Goal: Transaction & Acquisition: Purchase product/service

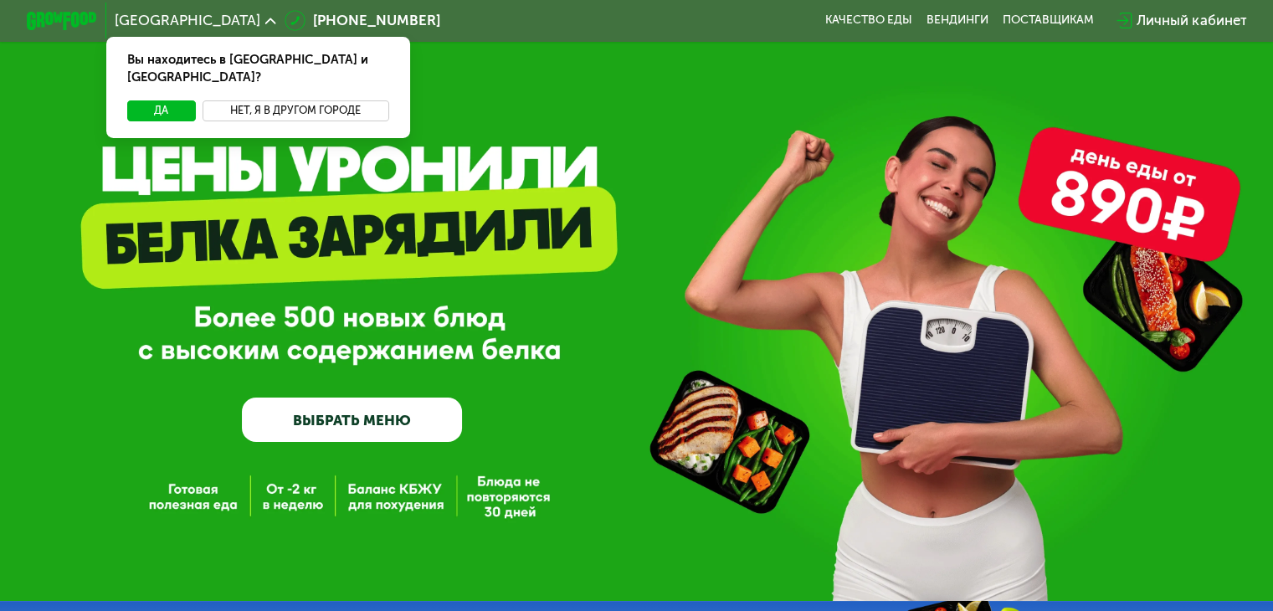
click at [315, 100] on button "Нет, я в другом городе" at bounding box center [296, 110] width 187 height 21
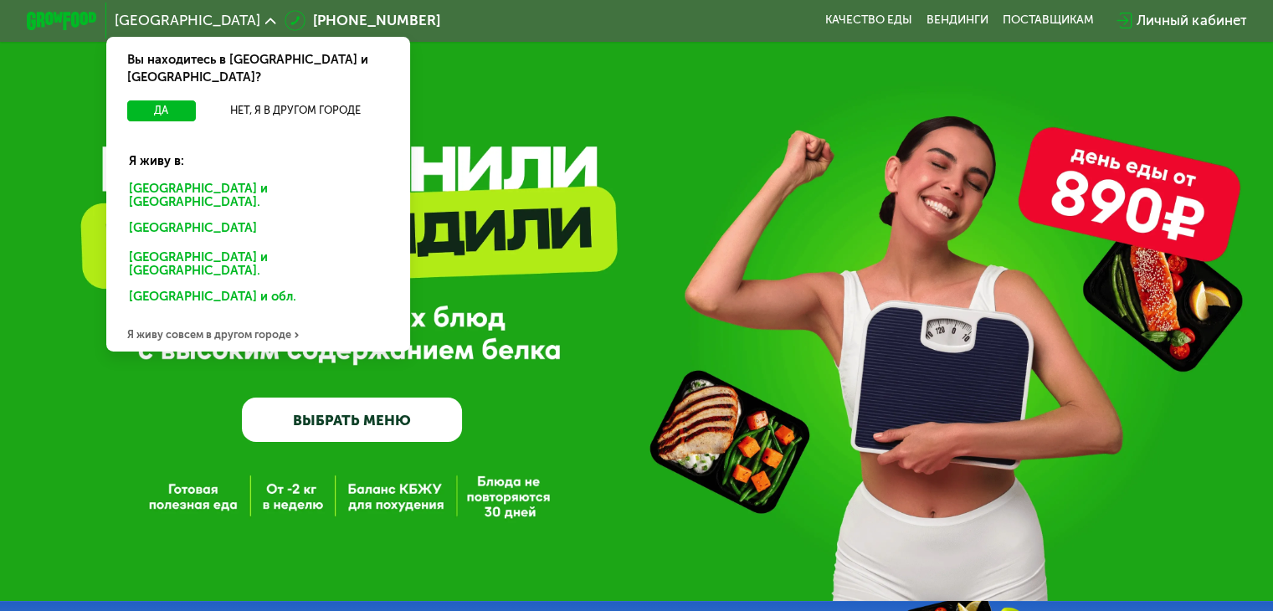
click at [190, 216] on div "Санкт-Петербурге и обл." at bounding box center [254, 230] width 276 height 28
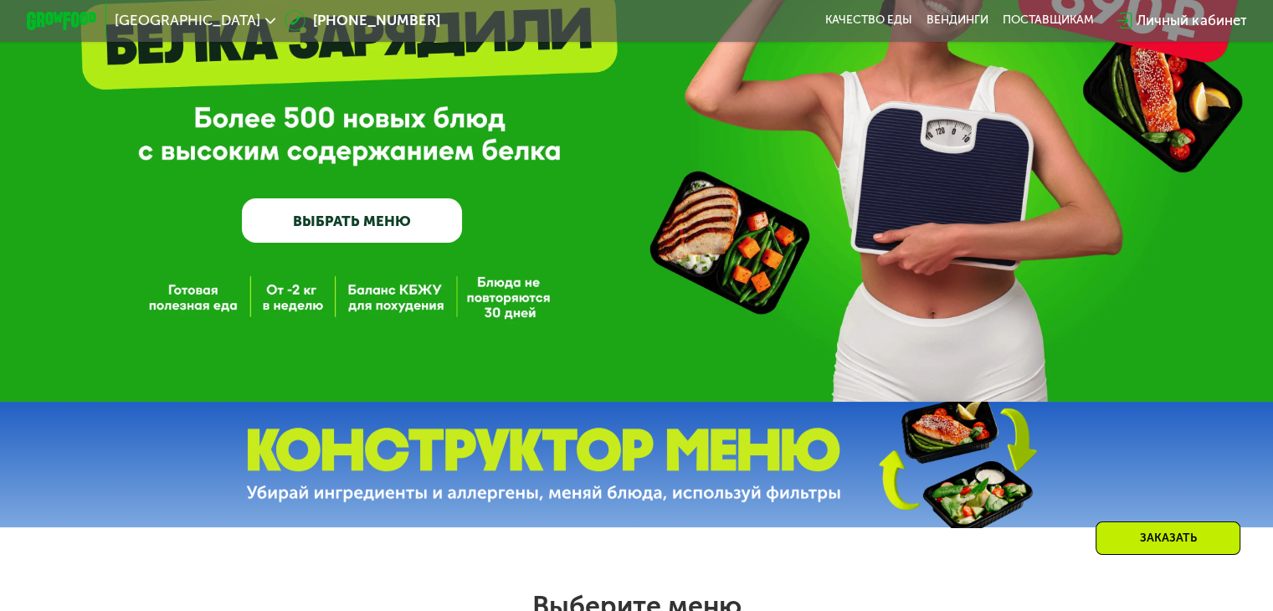
click at [327, 227] on link "ВЫБРАТЬ МЕНЮ" at bounding box center [352, 220] width 220 height 44
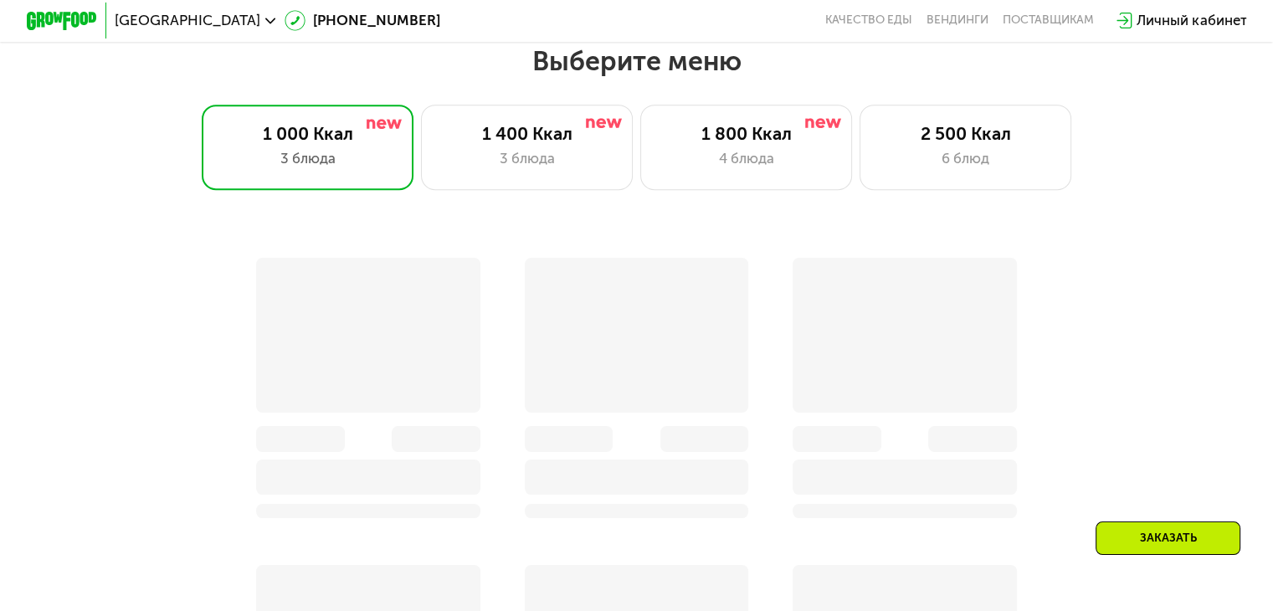
scroll to position [753, 0]
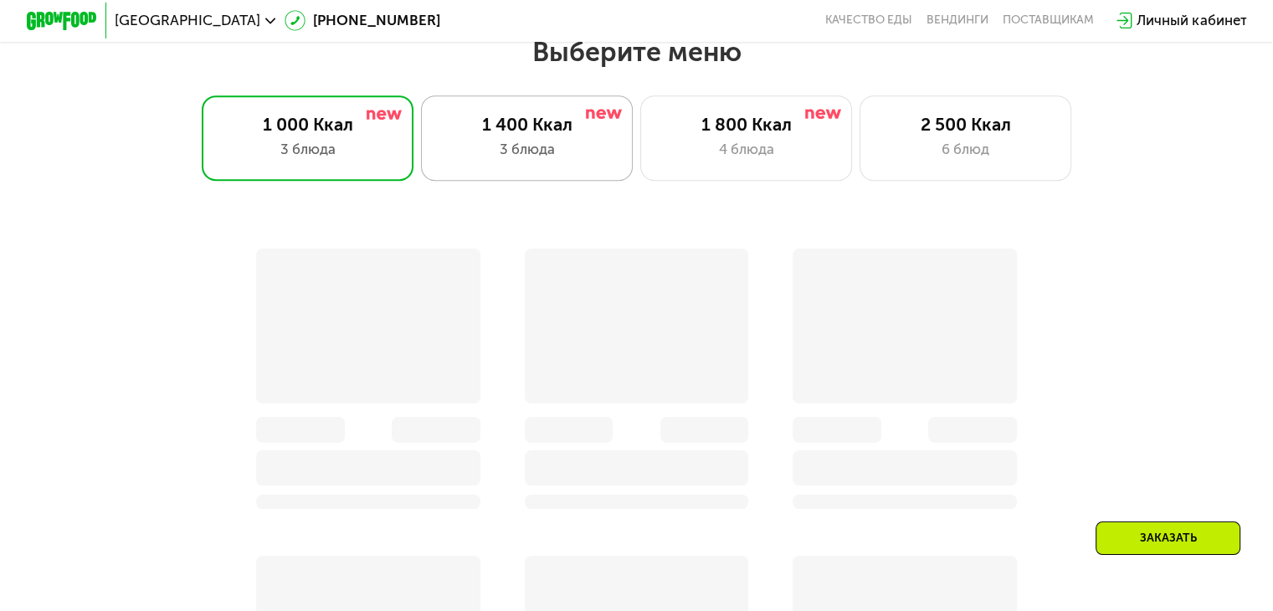
click at [532, 157] on div "3 блюда" at bounding box center [527, 149] width 175 height 21
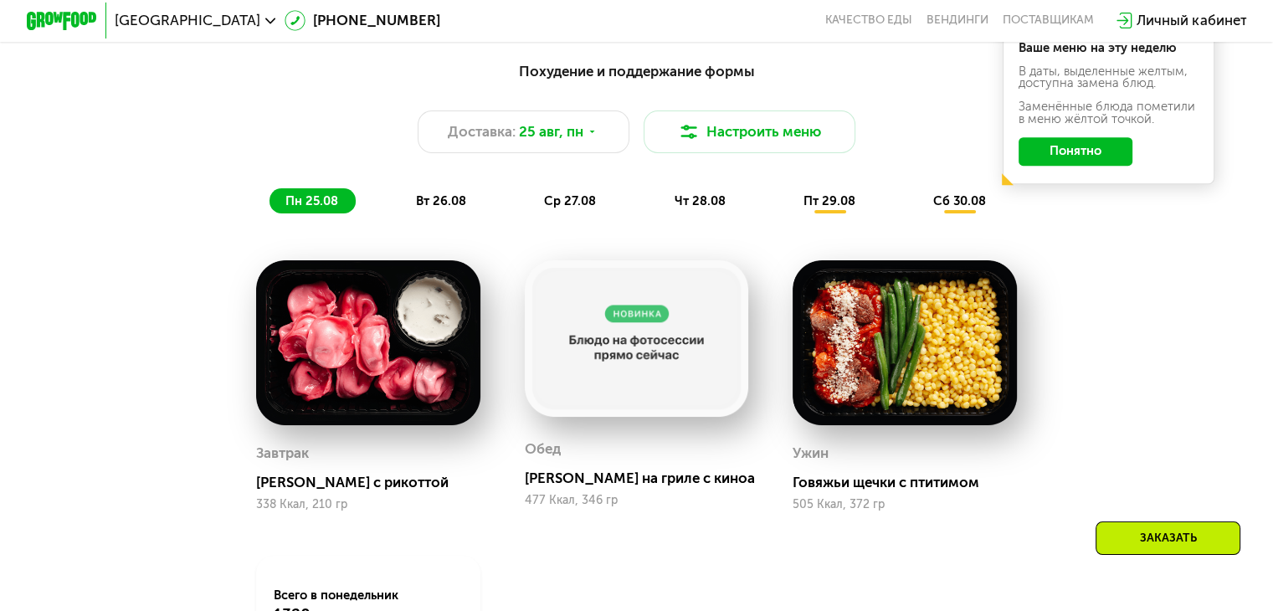
scroll to position [904, 0]
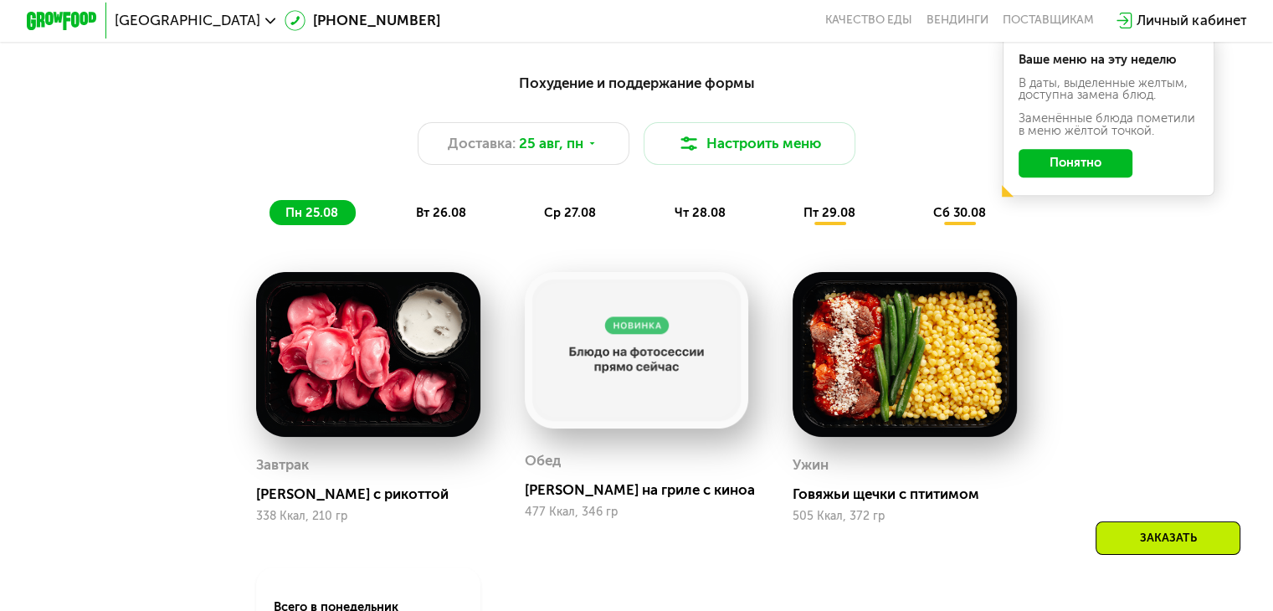
click at [528, 225] on div "вт 26.08" at bounding box center [570, 212] width 85 height 25
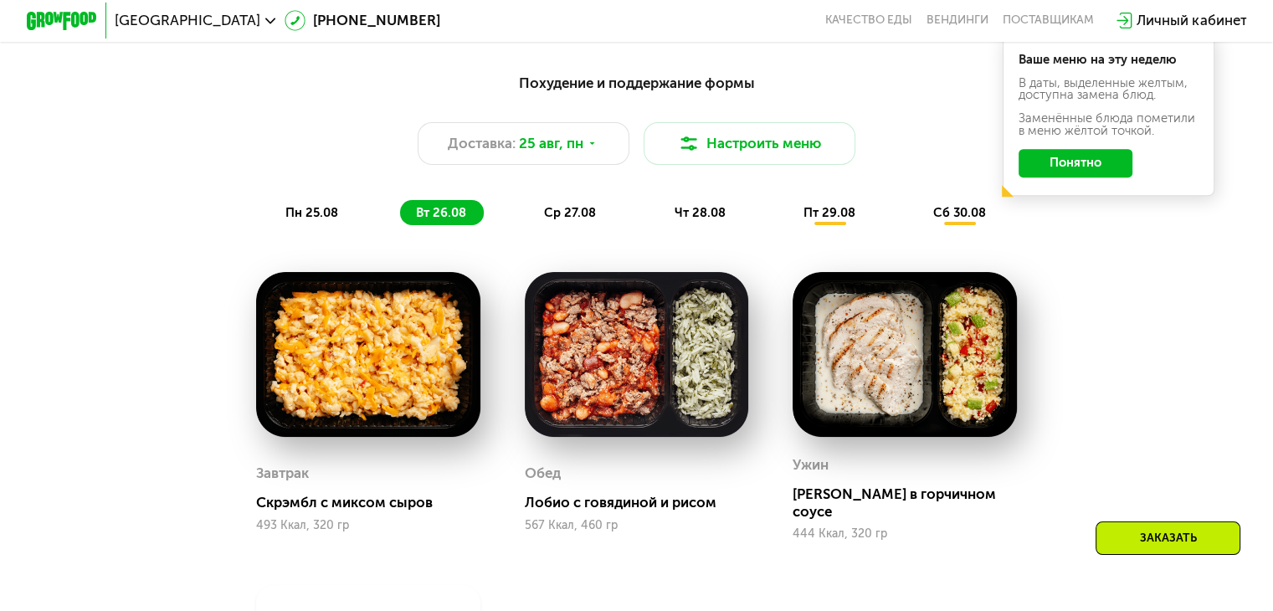
click at [579, 216] on span "ср 27.08" at bounding box center [570, 212] width 52 height 15
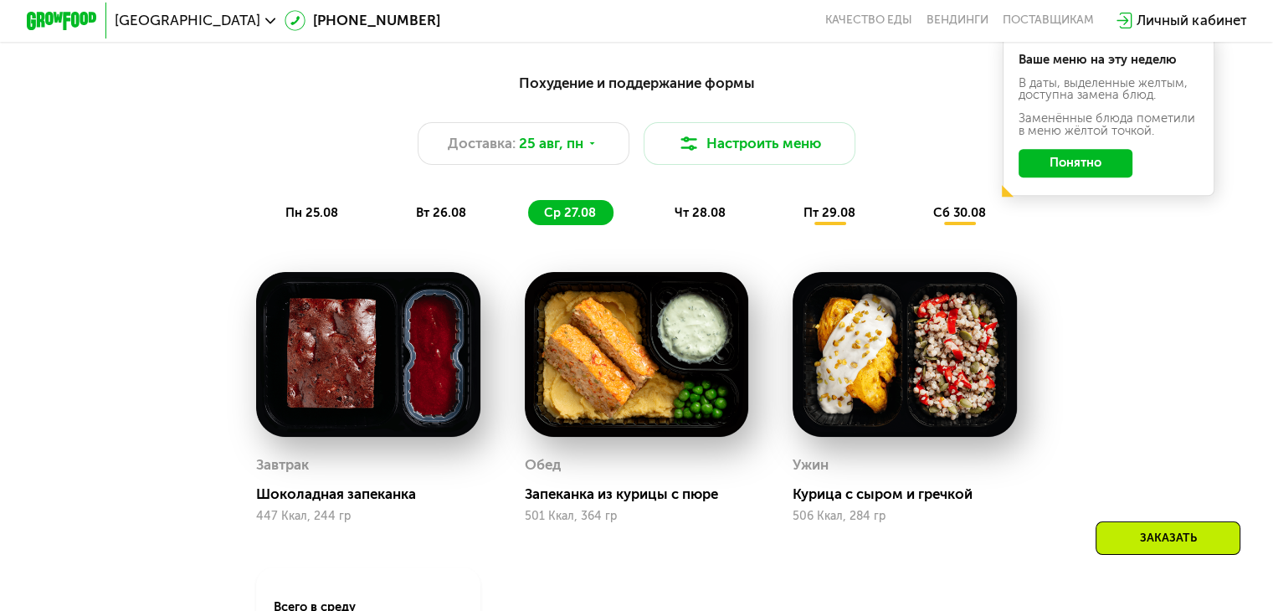
click at [697, 220] on span "чт 28.08" at bounding box center [699, 212] width 51 height 15
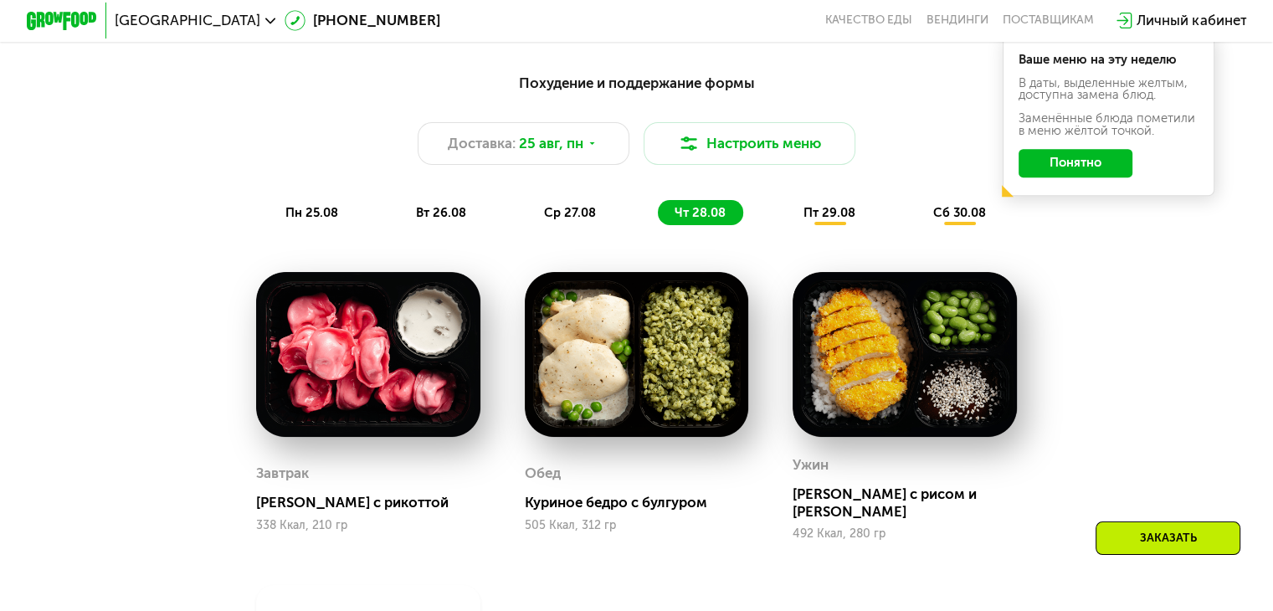
click at [835, 216] on span "пт 29.08" at bounding box center [830, 212] width 52 height 15
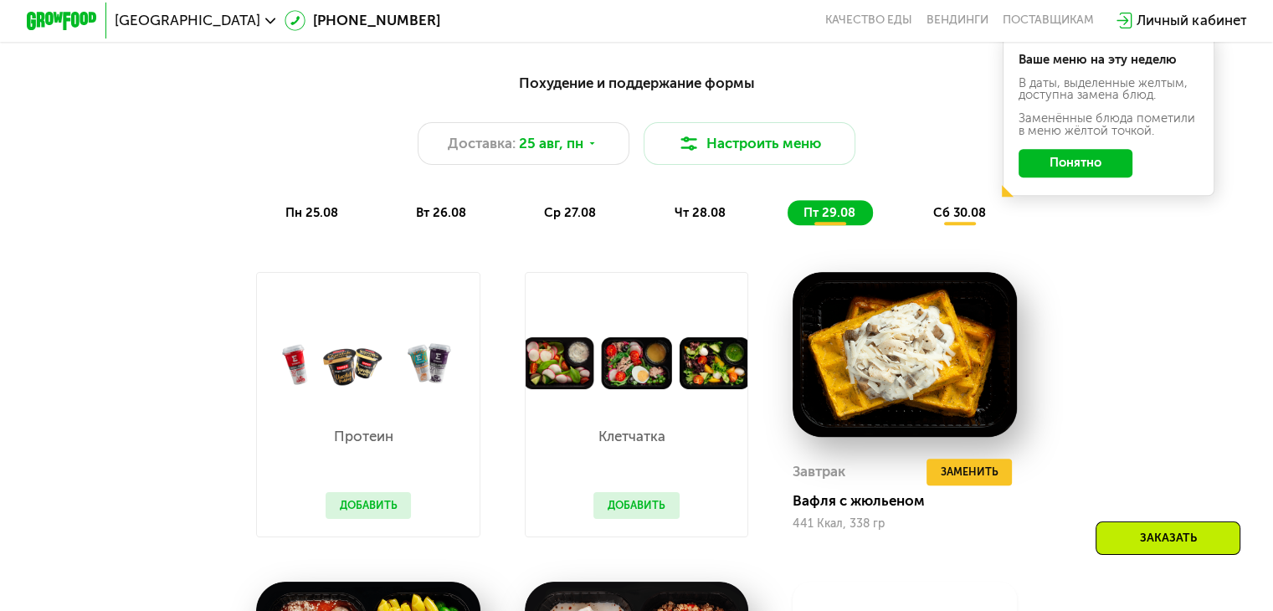
click at [948, 220] on span "сб 30.08" at bounding box center [959, 212] width 53 height 15
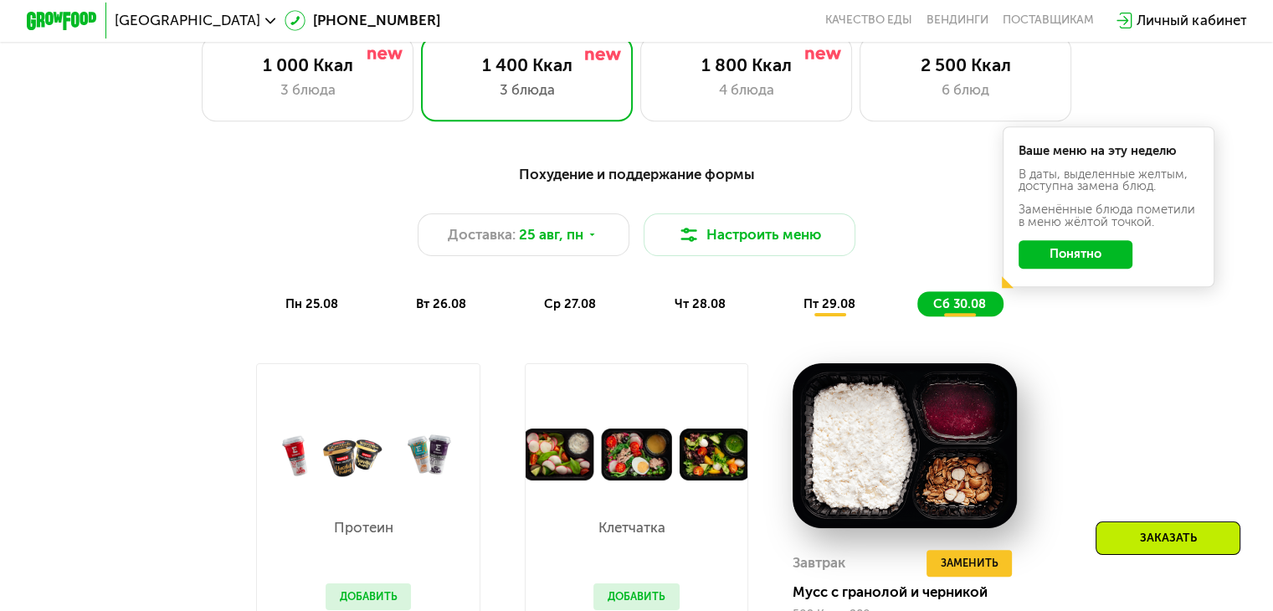
scroll to position [812, 0]
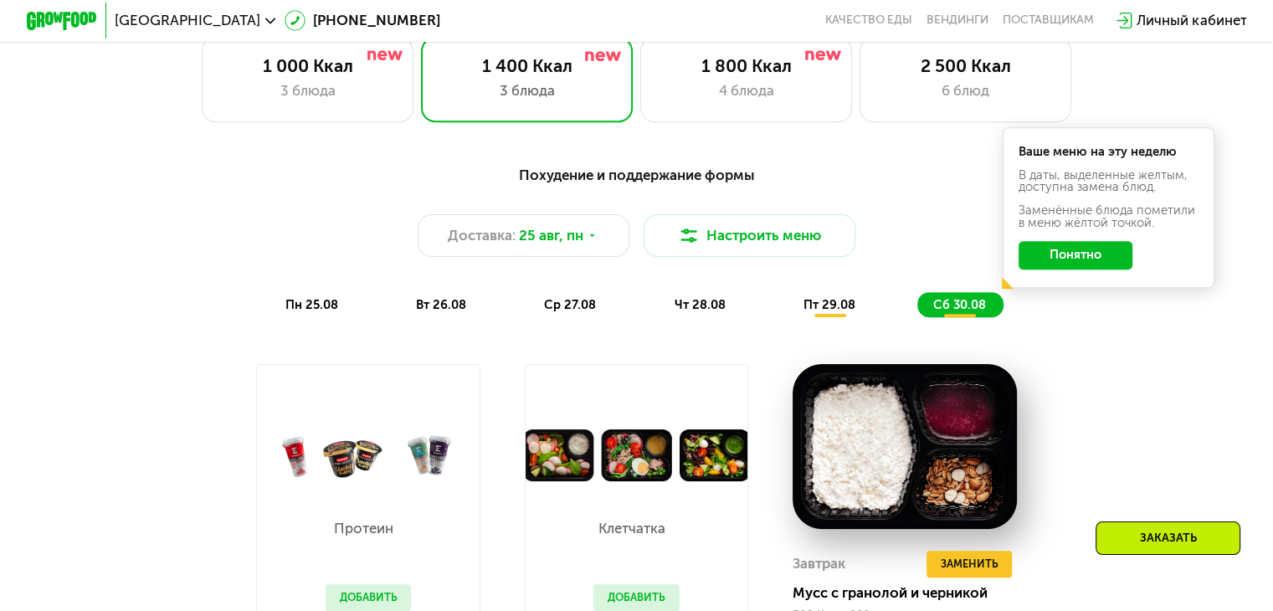
click at [528, 317] on div "вт 26.08" at bounding box center [570, 304] width 85 height 25
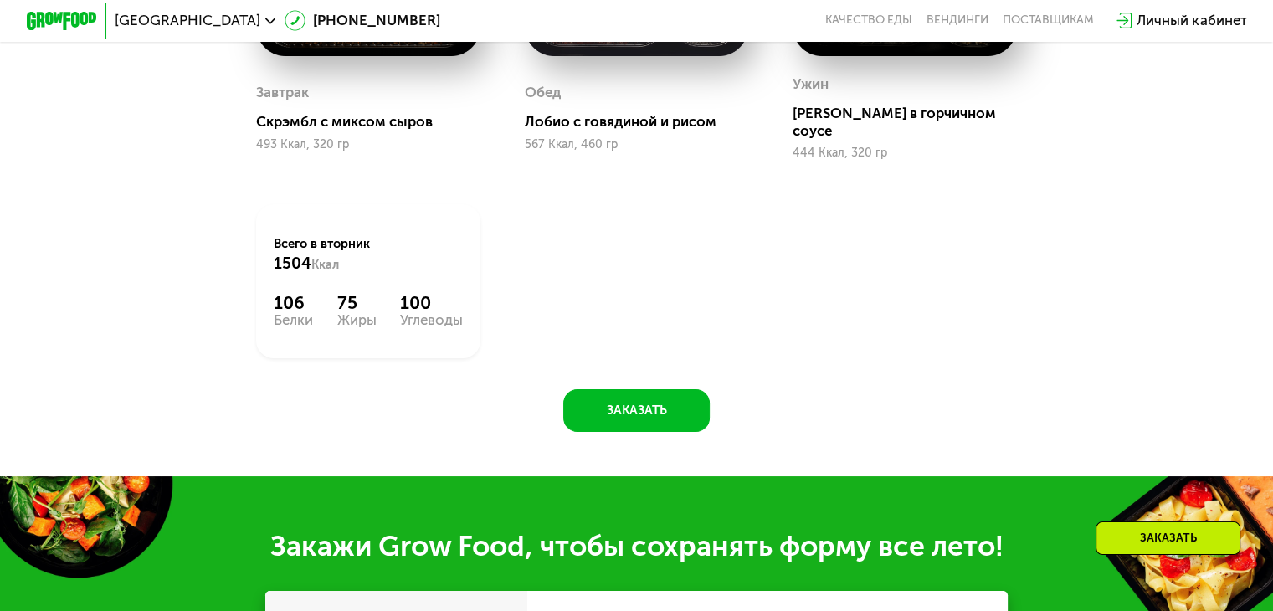
scroll to position [1171, 0]
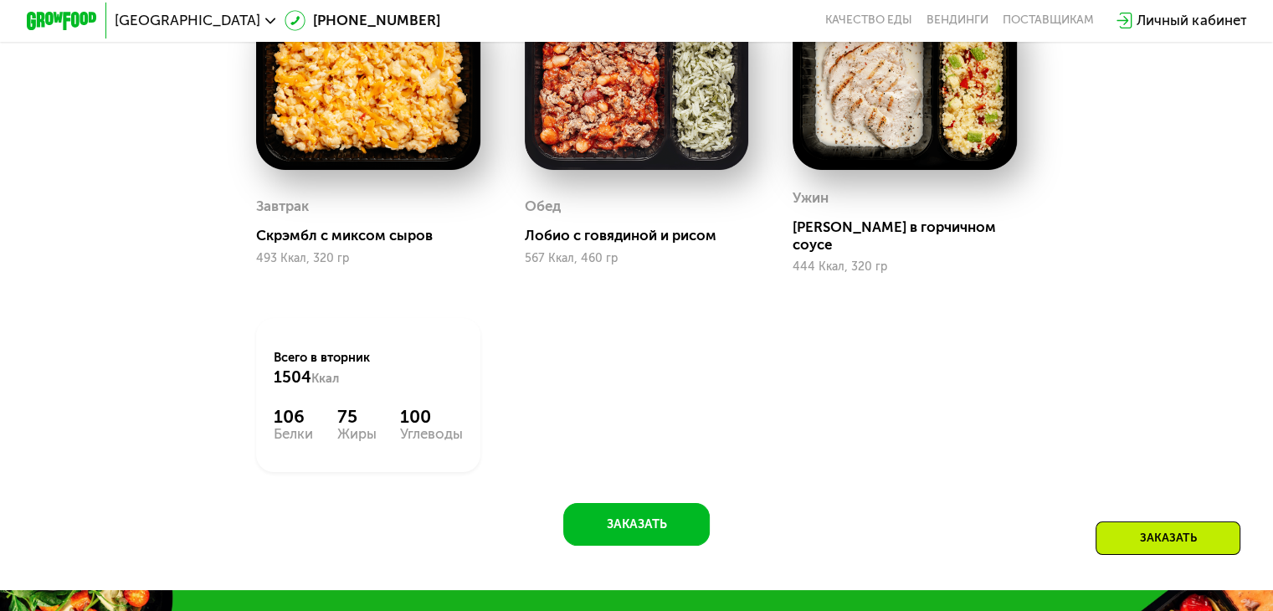
click at [328, 142] on img at bounding box center [368, 87] width 224 height 165
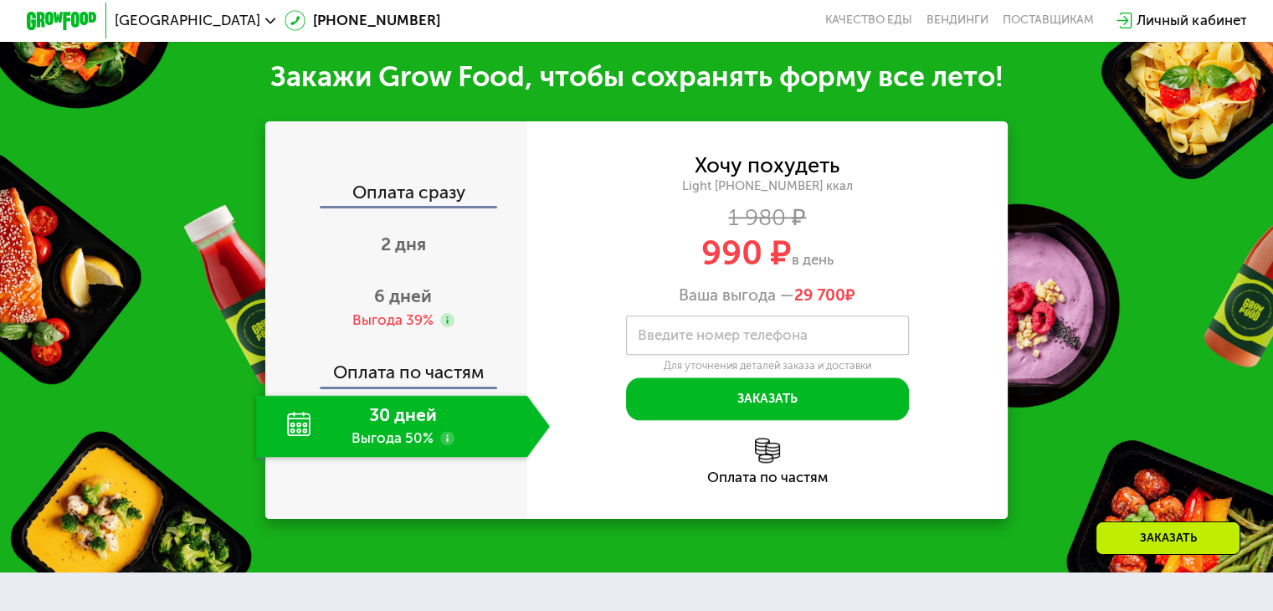
scroll to position [1768, 0]
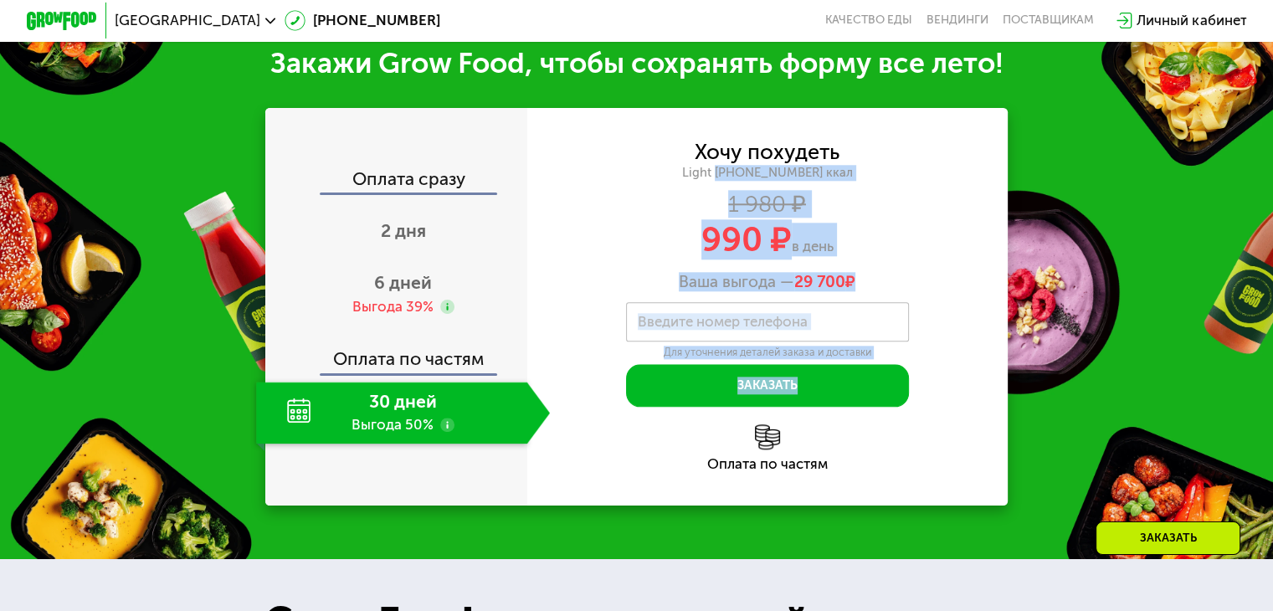
drag, startPoint x: 734, startPoint y: 172, endPoint x: 972, endPoint y: 381, distance: 316.8
click at [972, 381] on div "Хочу похудеть Light [PHONE_NUMBER] ккал 1 980 ₽ 990 ₽ в день Ваша выгода — 29 7…" at bounding box center [767, 274] width 481 height 265
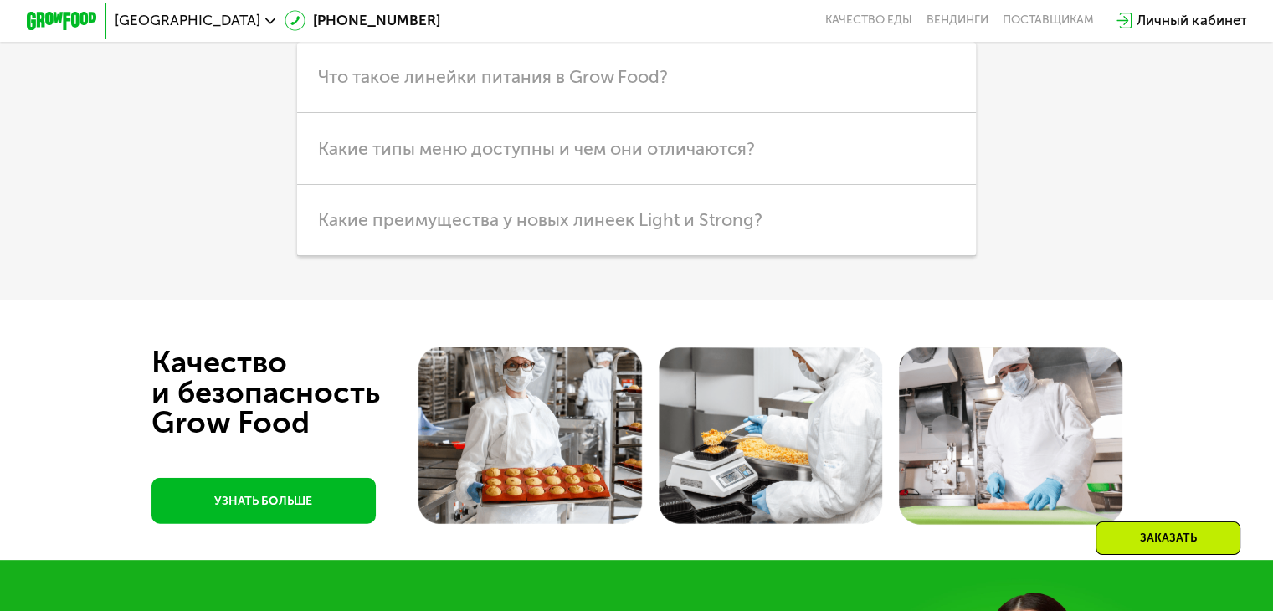
scroll to position [4539, 0]
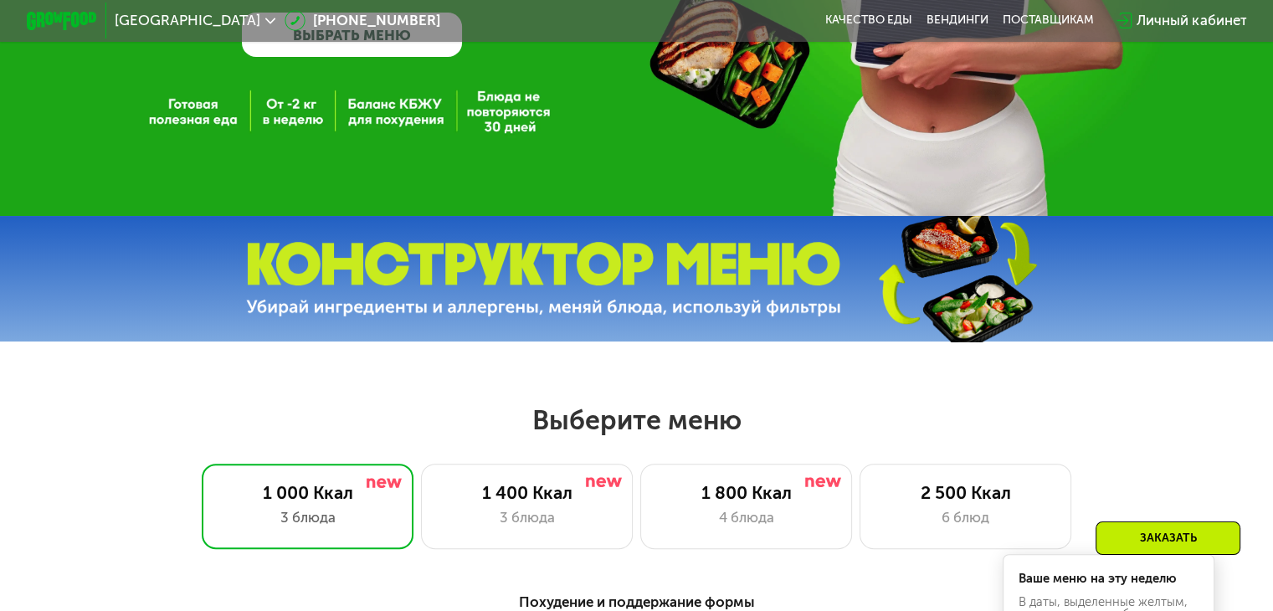
scroll to position [621, 0]
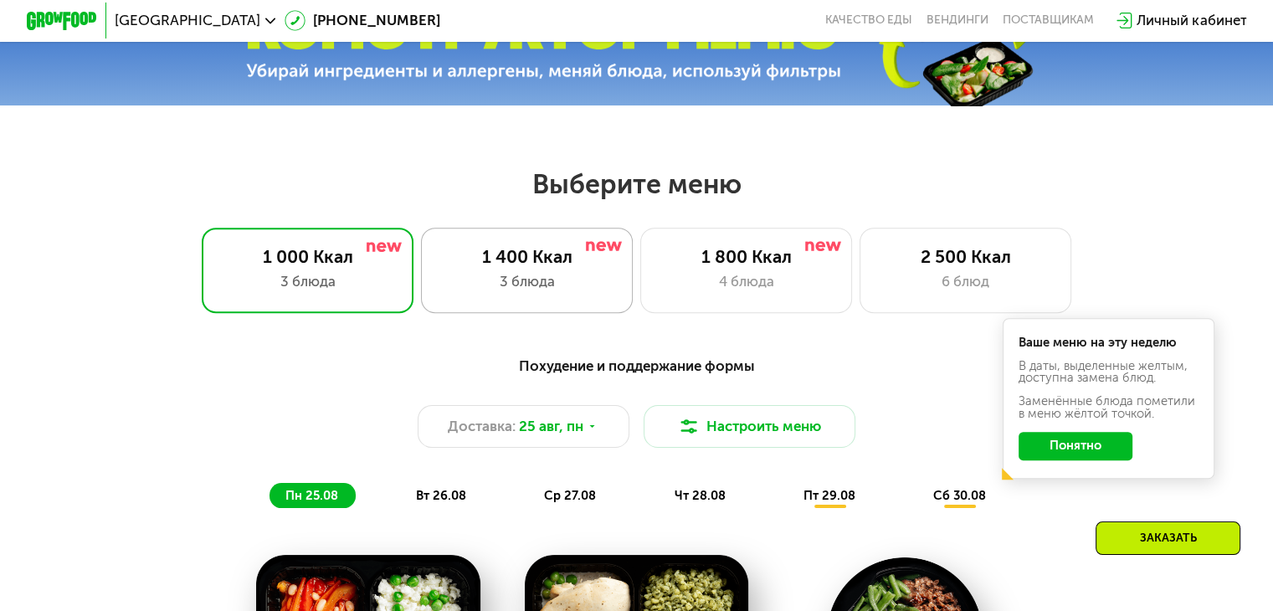
click at [532, 283] on div "3 блюда" at bounding box center [527, 281] width 175 height 21
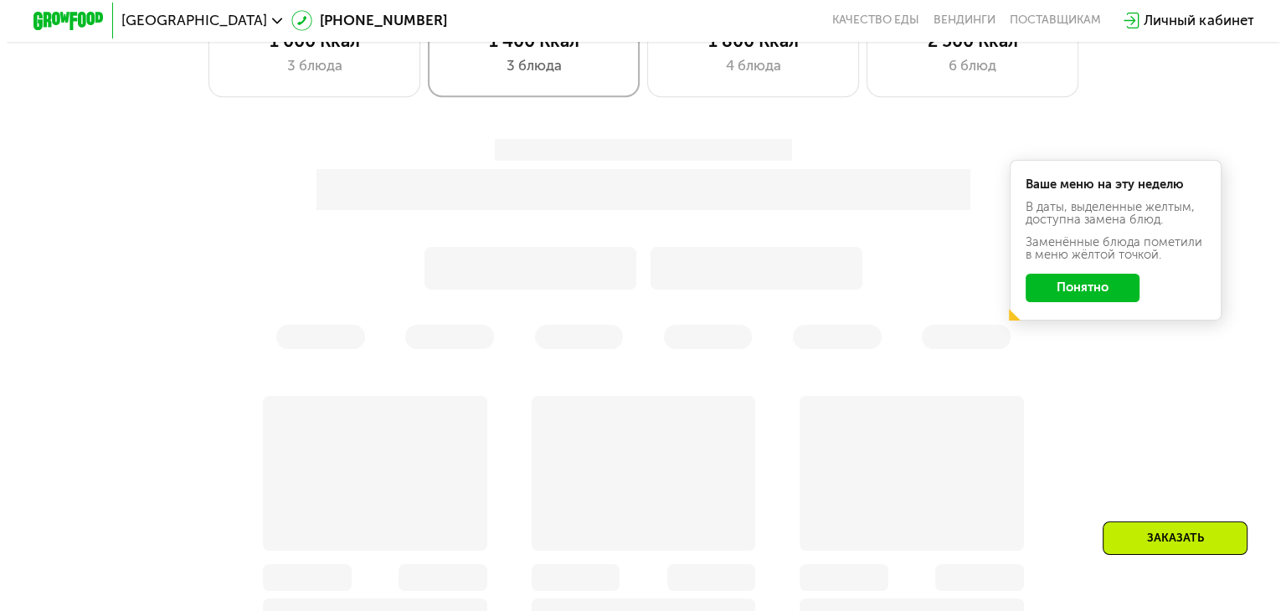
scroll to position [839, 0]
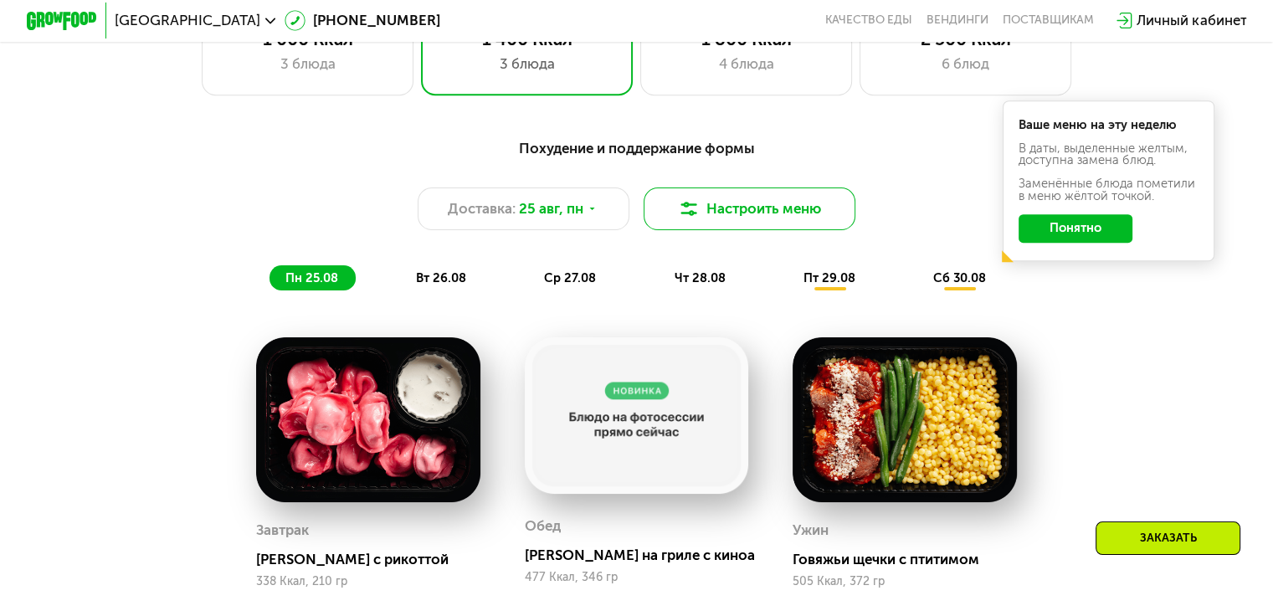
click at [754, 225] on button "Настроить меню" at bounding box center [750, 209] width 213 height 43
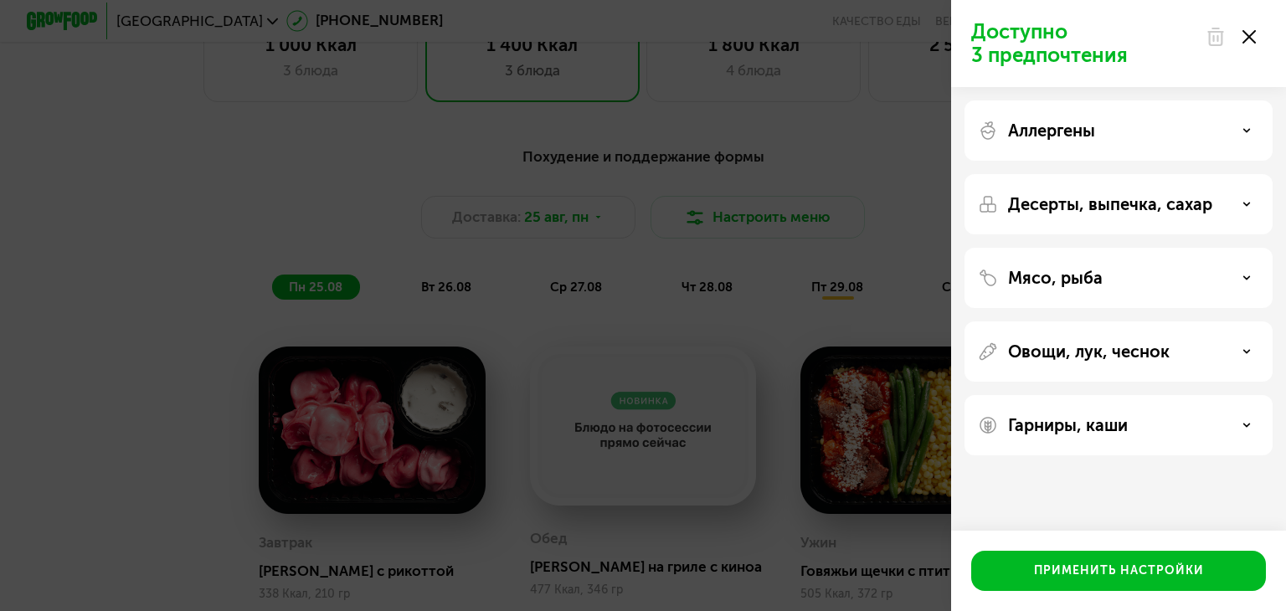
click at [1155, 130] on div "Аллергены" at bounding box center [1118, 131] width 281 height 20
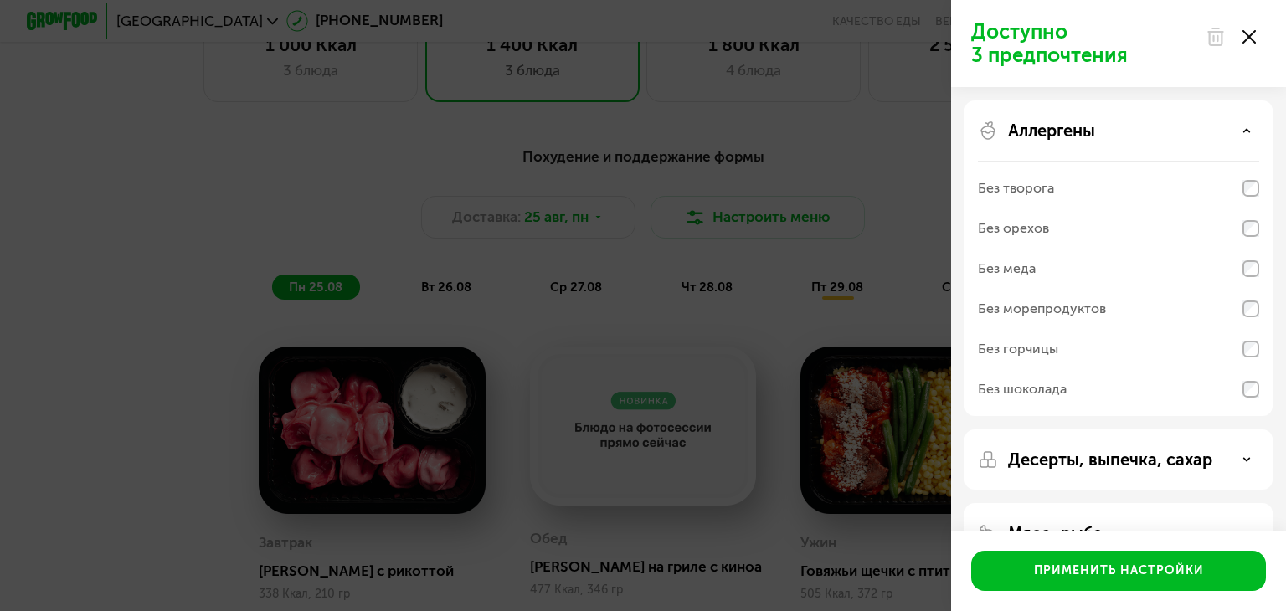
scroll to position [3, 0]
click at [1247, 128] on use at bounding box center [1247, 127] width 6 height 3
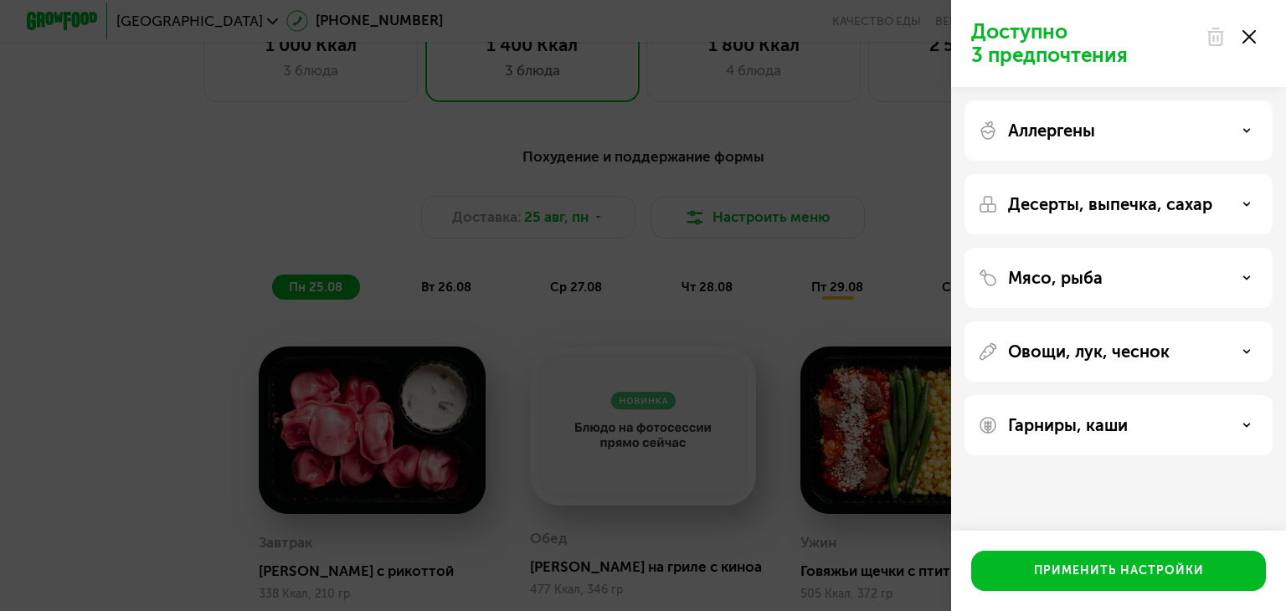
click at [1129, 211] on p "Десерты, выпечка, сахар" at bounding box center [1110, 204] width 204 height 20
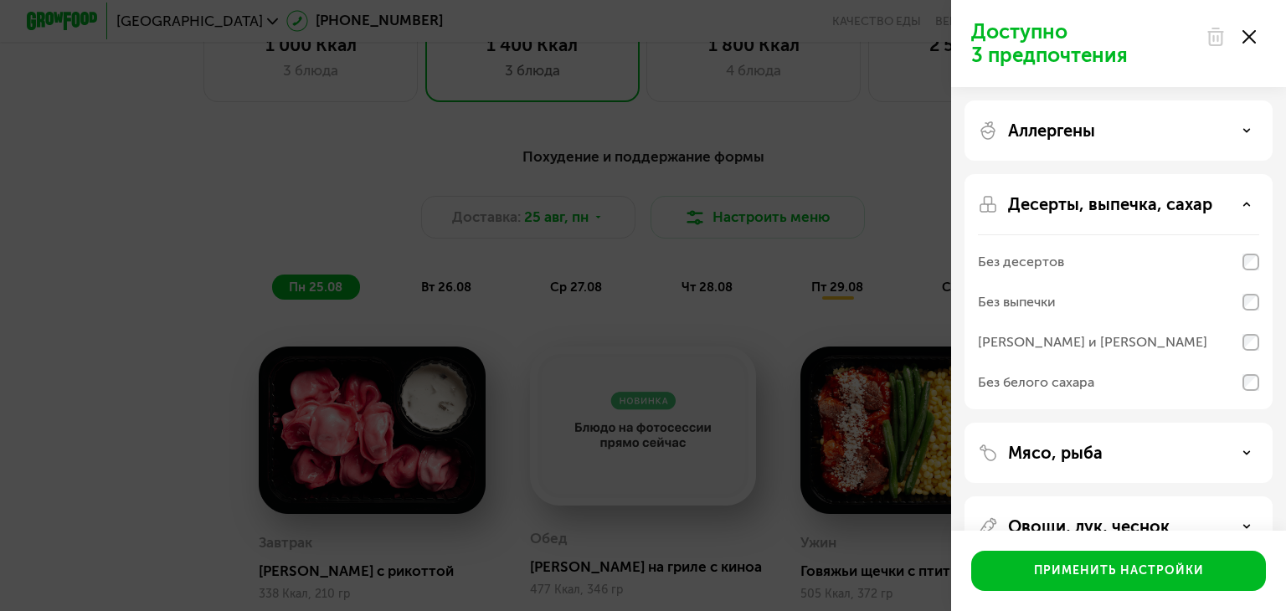
click at [1129, 211] on p "Десерты, выпечка, сахар" at bounding box center [1110, 204] width 204 height 20
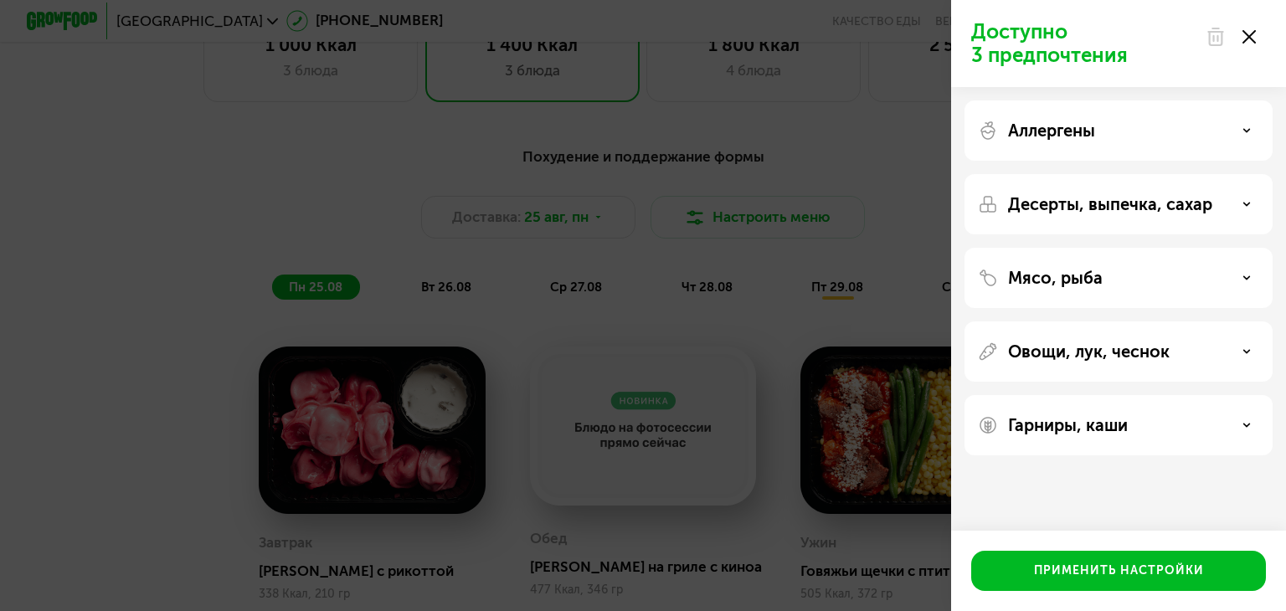
click at [1062, 279] on p "Мясо, рыба" at bounding box center [1055, 278] width 95 height 20
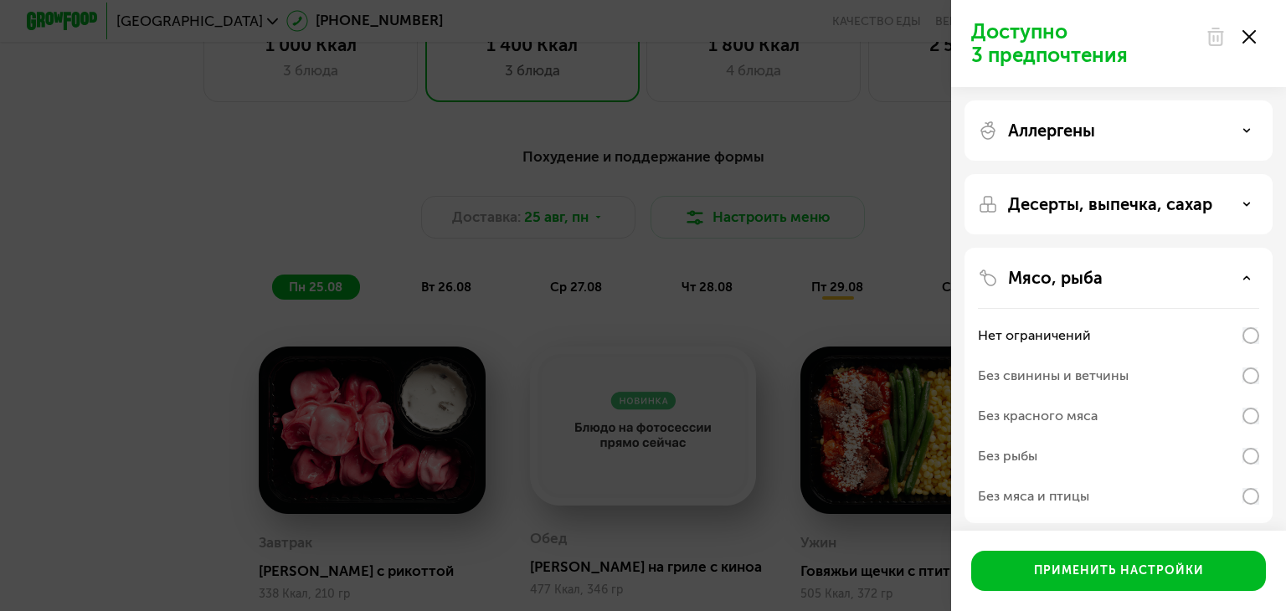
click at [1062, 279] on p "Мясо, рыба" at bounding box center [1055, 278] width 95 height 20
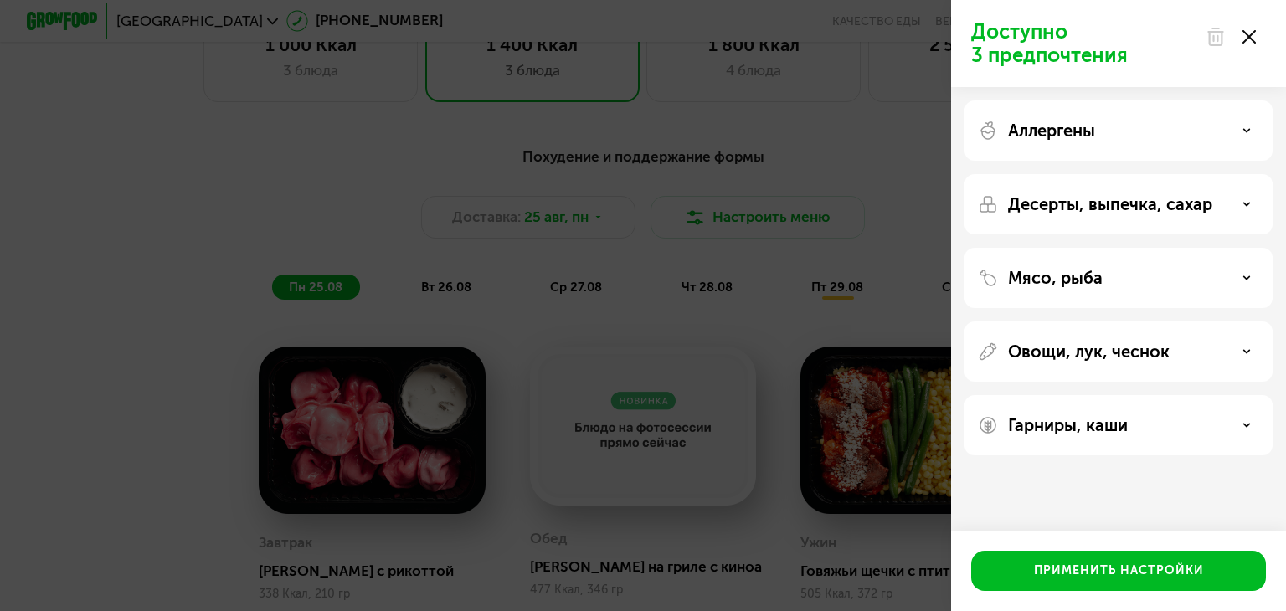
click at [1056, 347] on p "Овощи, лук, чеснок" at bounding box center [1089, 352] width 162 height 20
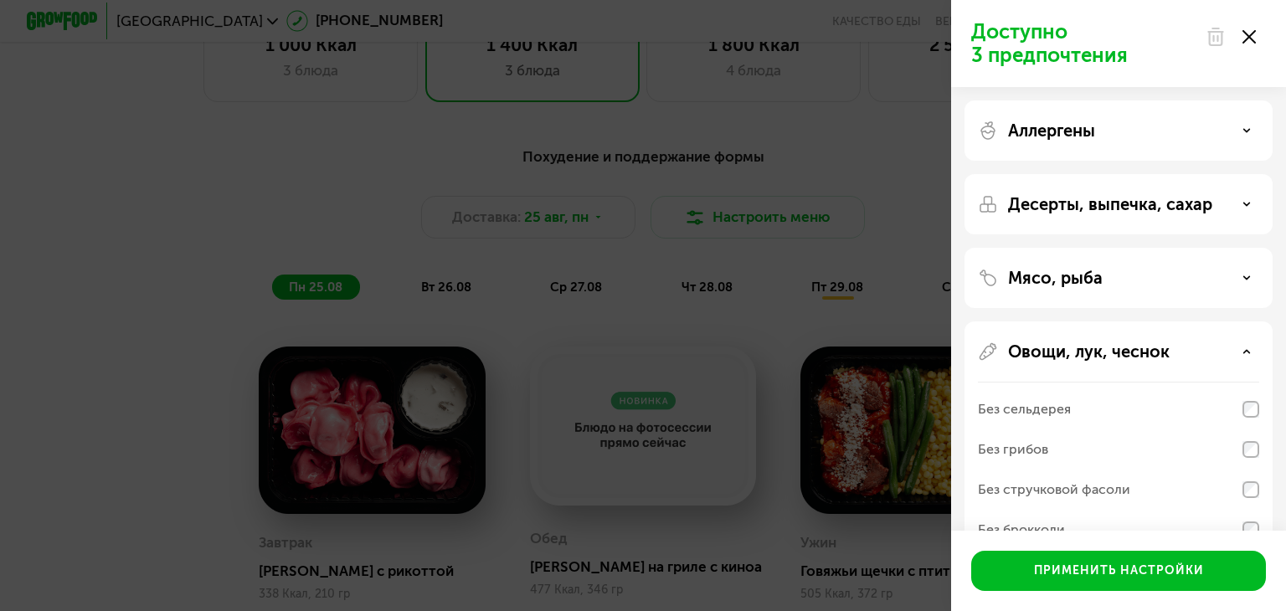
click at [1056, 347] on p "Овощи, лук, чеснок" at bounding box center [1089, 352] width 162 height 20
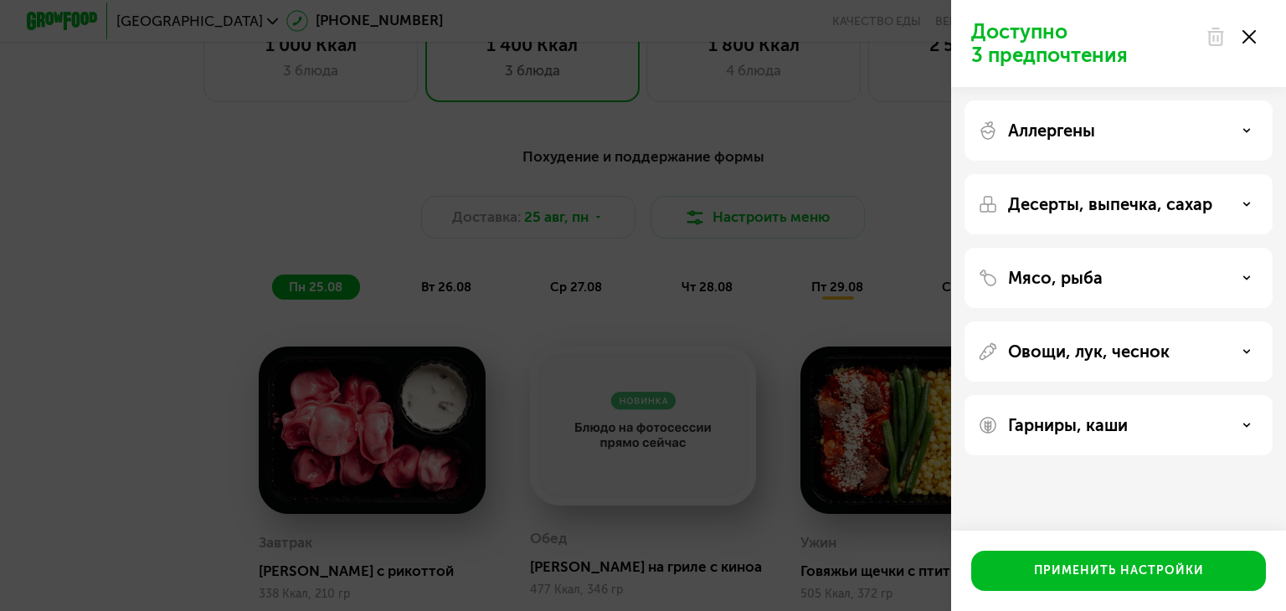
click at [1037, 433] on p "Гарниры, каши" at bounding box center [1068, 425] width 120 height 20
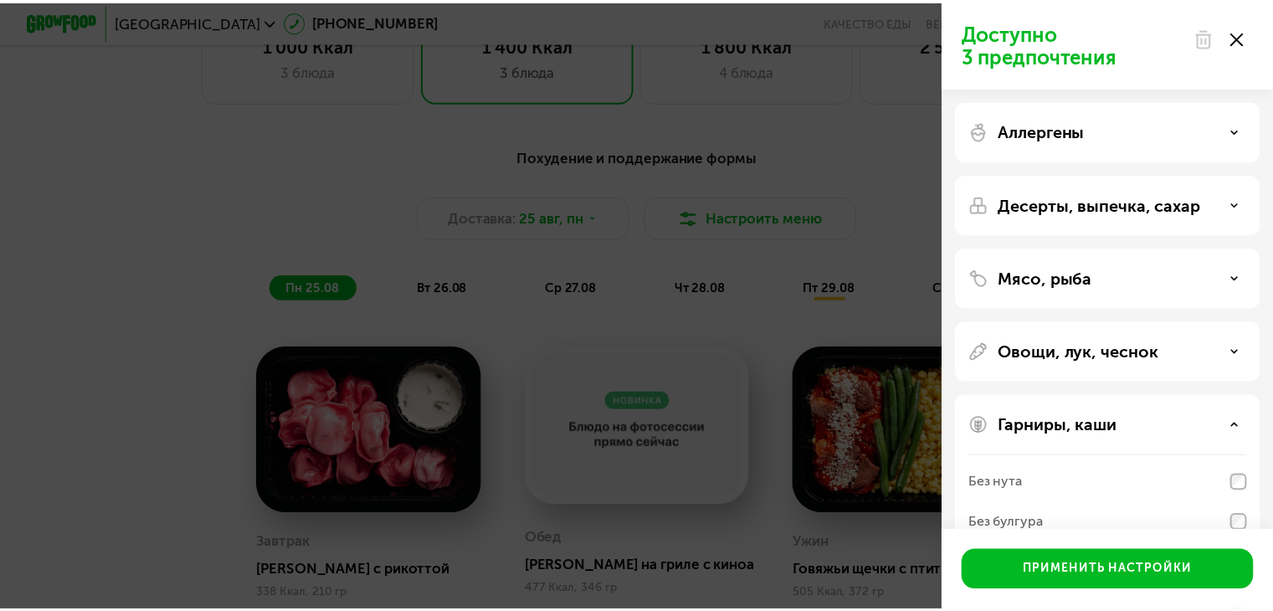
scroll to position [157, 0]
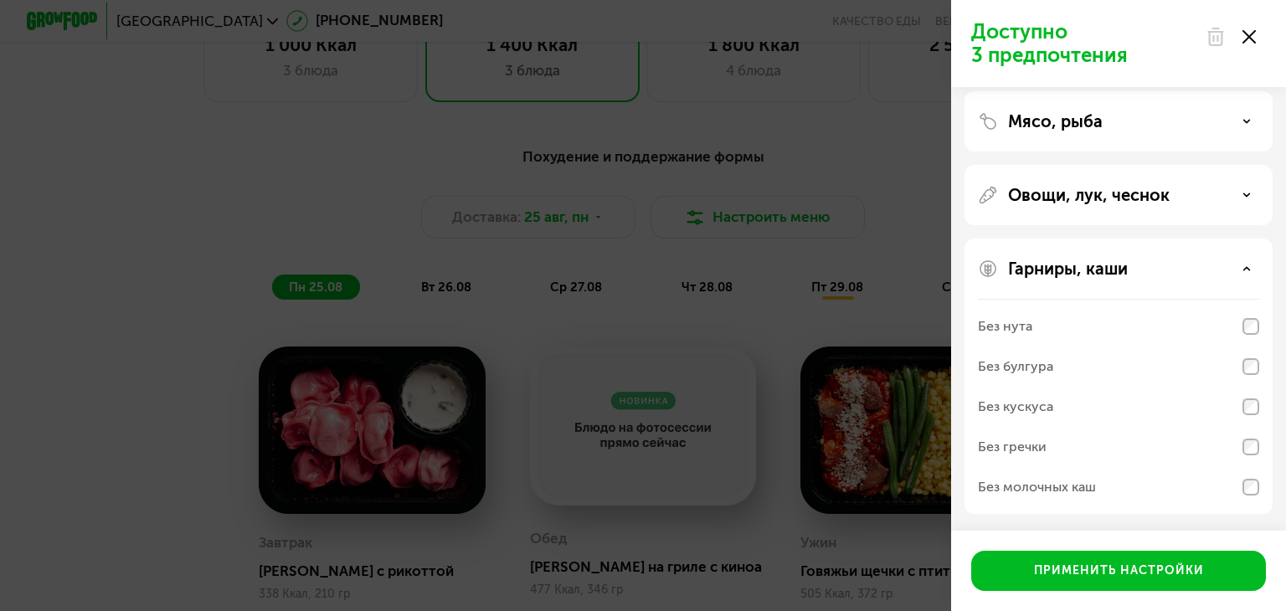
click at [1249, 39] on icon at bounding box center [1248, 36] width 13 height 13
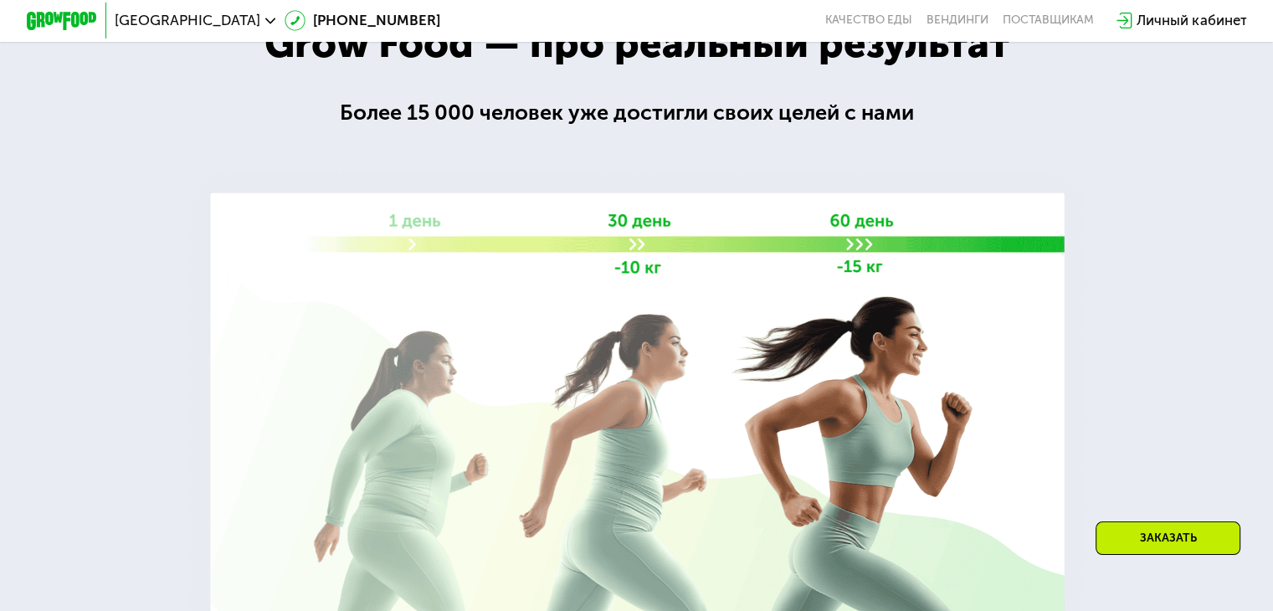
scroll to position [2379, 0]
